Goal: Task Accomplishment & Management: Use online tool/utility

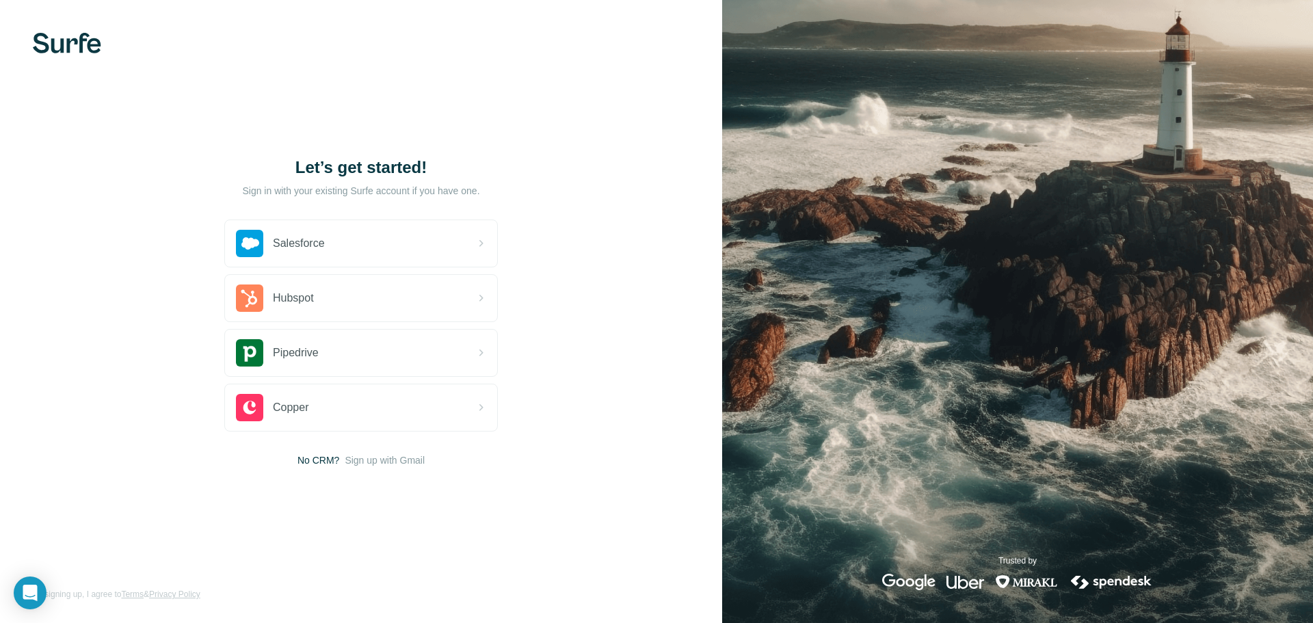
click at [389, 460] on span "Sign up with Gmail" at bounding box center [385, 461] width 80 height 14
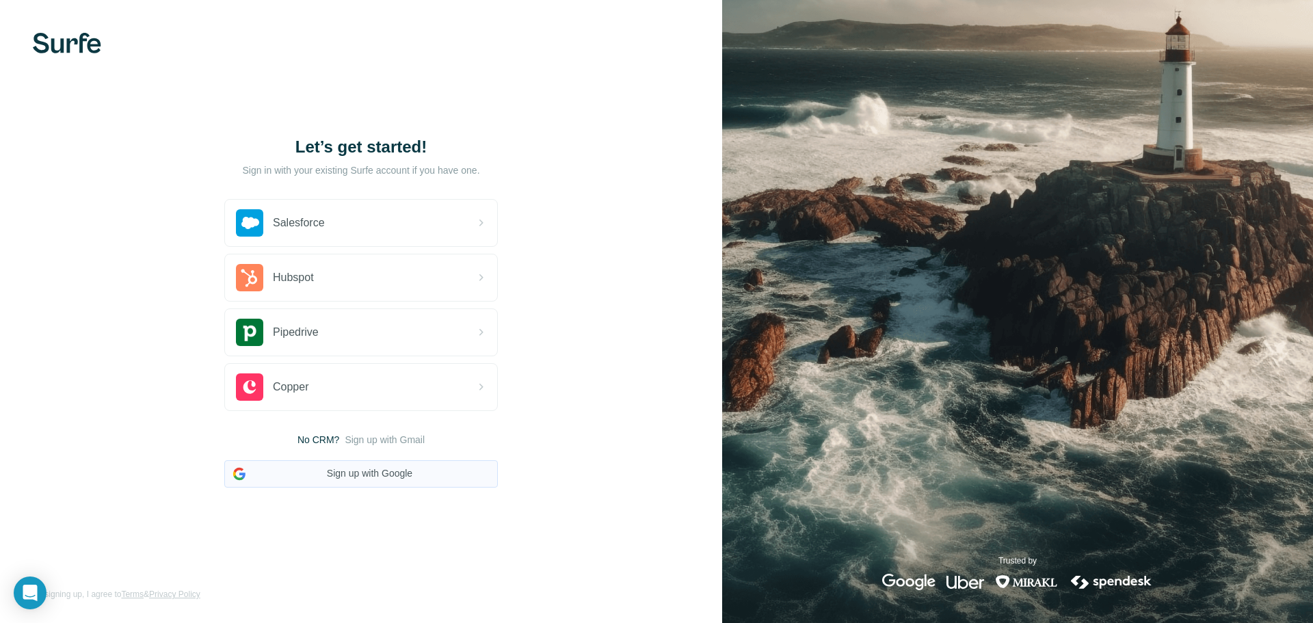
click at [387, 475] on button "Sign up with Google" at bounding box center [361, 473] width 274 height 27
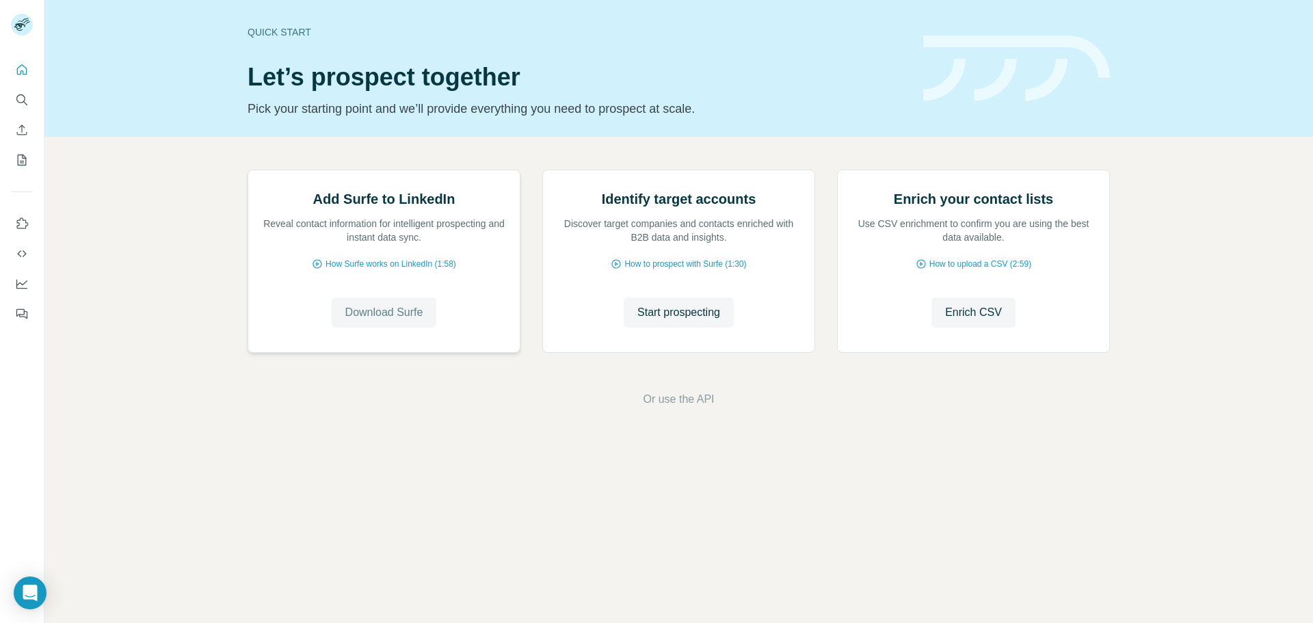
click at [418, 321] on span "Download Surfe" at bounding box center [384, 312] width 78 height 16
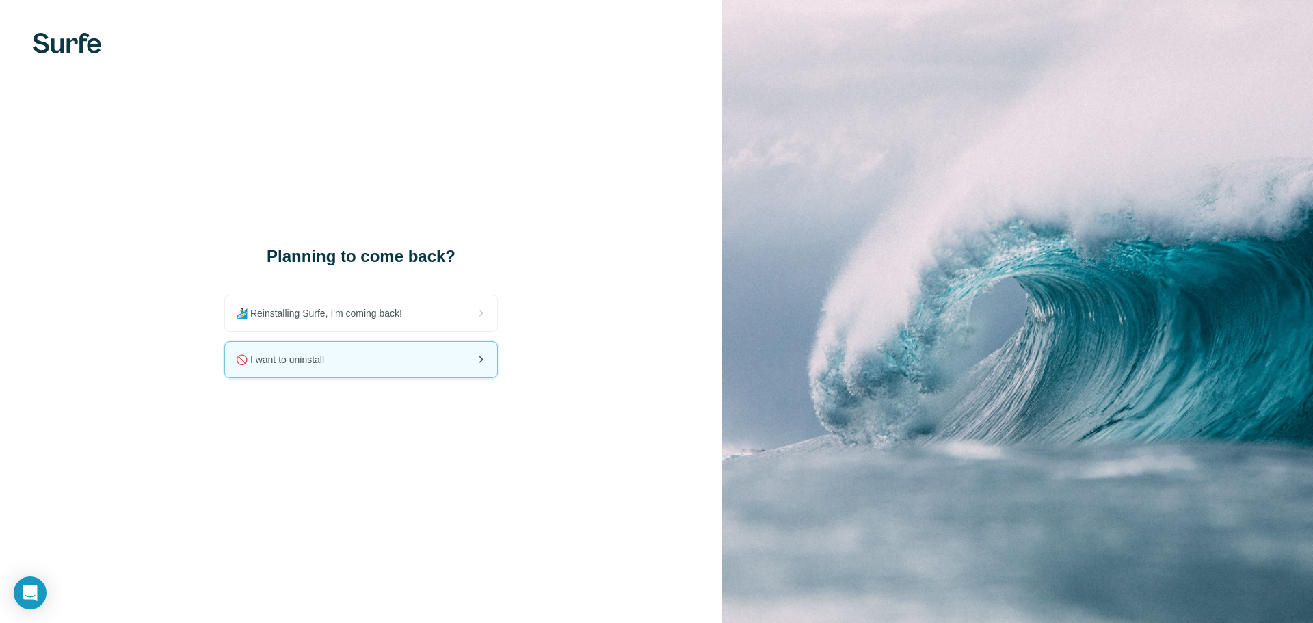
click at [430, 353] on div "🚫 I want to uninstall" at bounding box center [361, 360] width 272 height 36
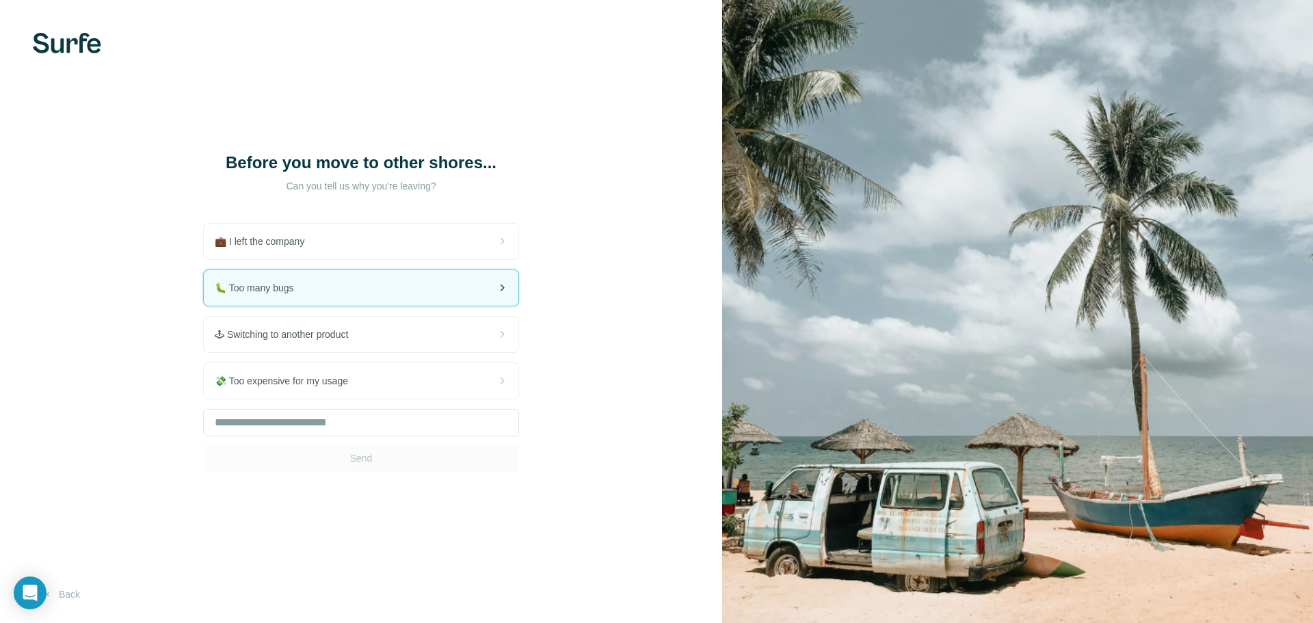
click at [410, 293] on div "🐛 Too many bugs" at bounding box center [361, 288] width 315 height 36
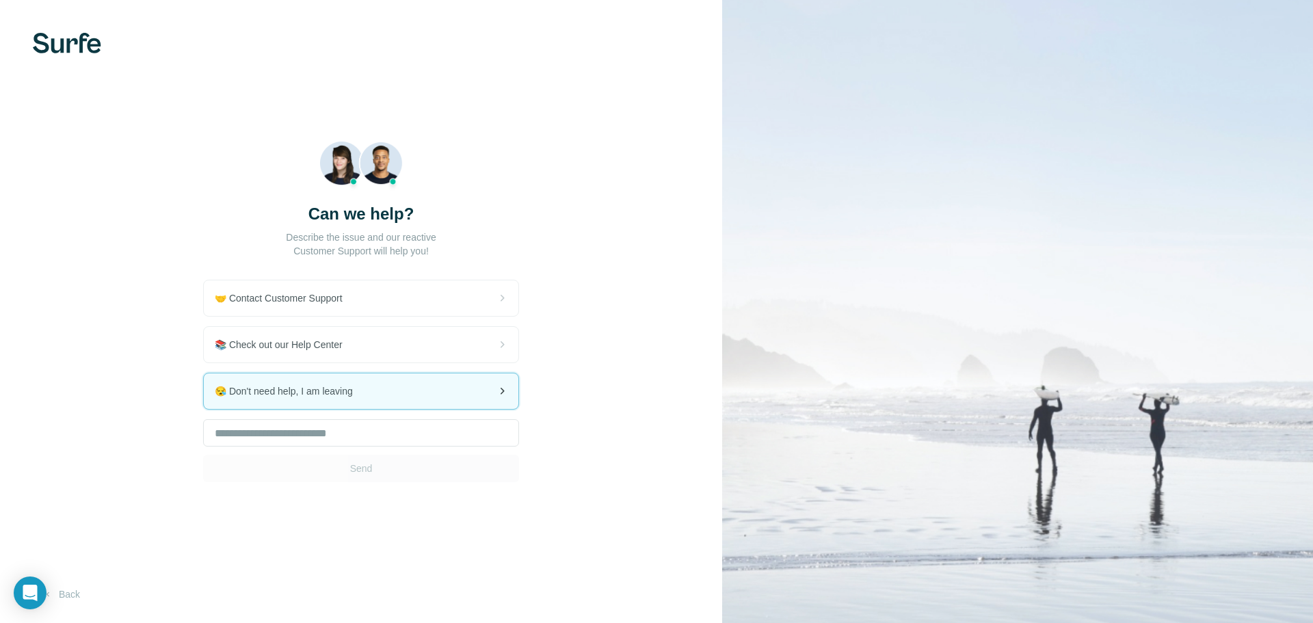
click at [374, 408] on div "😪 Don't need help, I am leaving" at bounding box center [361, 392] width 315 height 36
